Goal: Navigation & Orientation: Go to known website

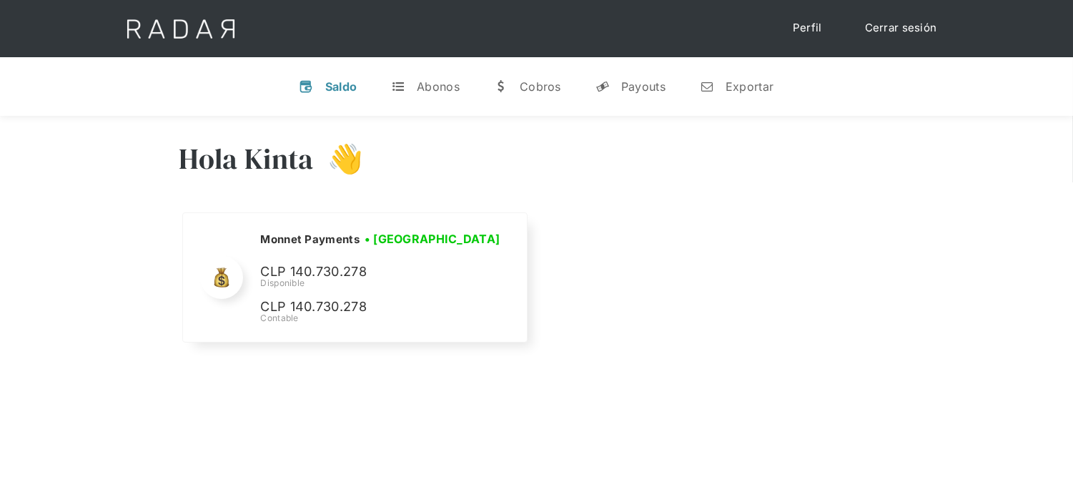
drag, startPoint x: 891, startPoint y: 34, endPoint x: 878, endPoint y: 51, distance: 21.5
click at [892, 34] on link "Cerrar sesión" at bounding box center [901, 28] width 101 height 28
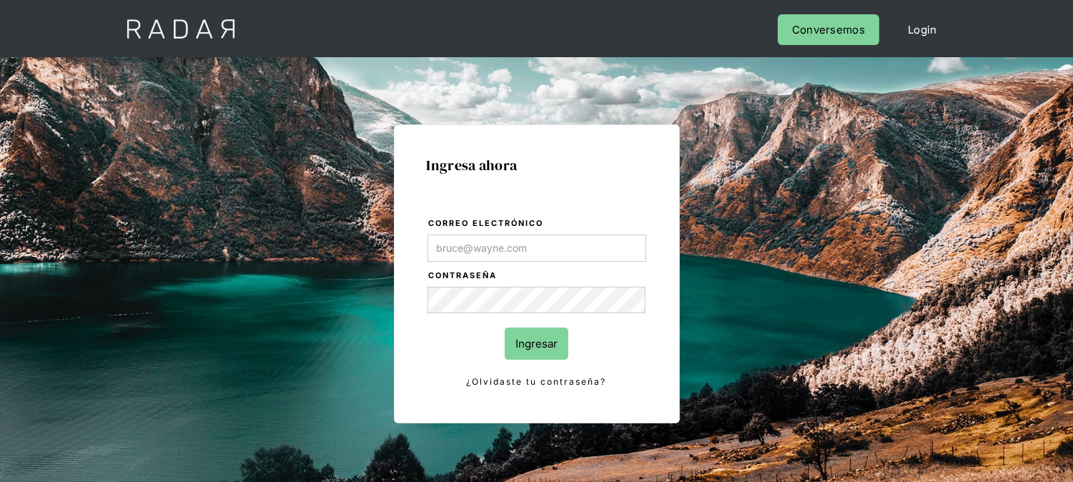
type input "[EMAIL_ADDRESS][PERSON_NAME][DOMAIN_NAME]"
click at [568, 345] on form "Correo electrónico kinta.morioka@monnetpayments.com Contraseña Ingresar ¿Olvida…" at bounding box center [537, 303] width 220 height 174
click at [561, 344] on input "Ingresar" at bounding box center [537, 344] width 64 height 32
